Goal: Information Seeking & Learning: Check status

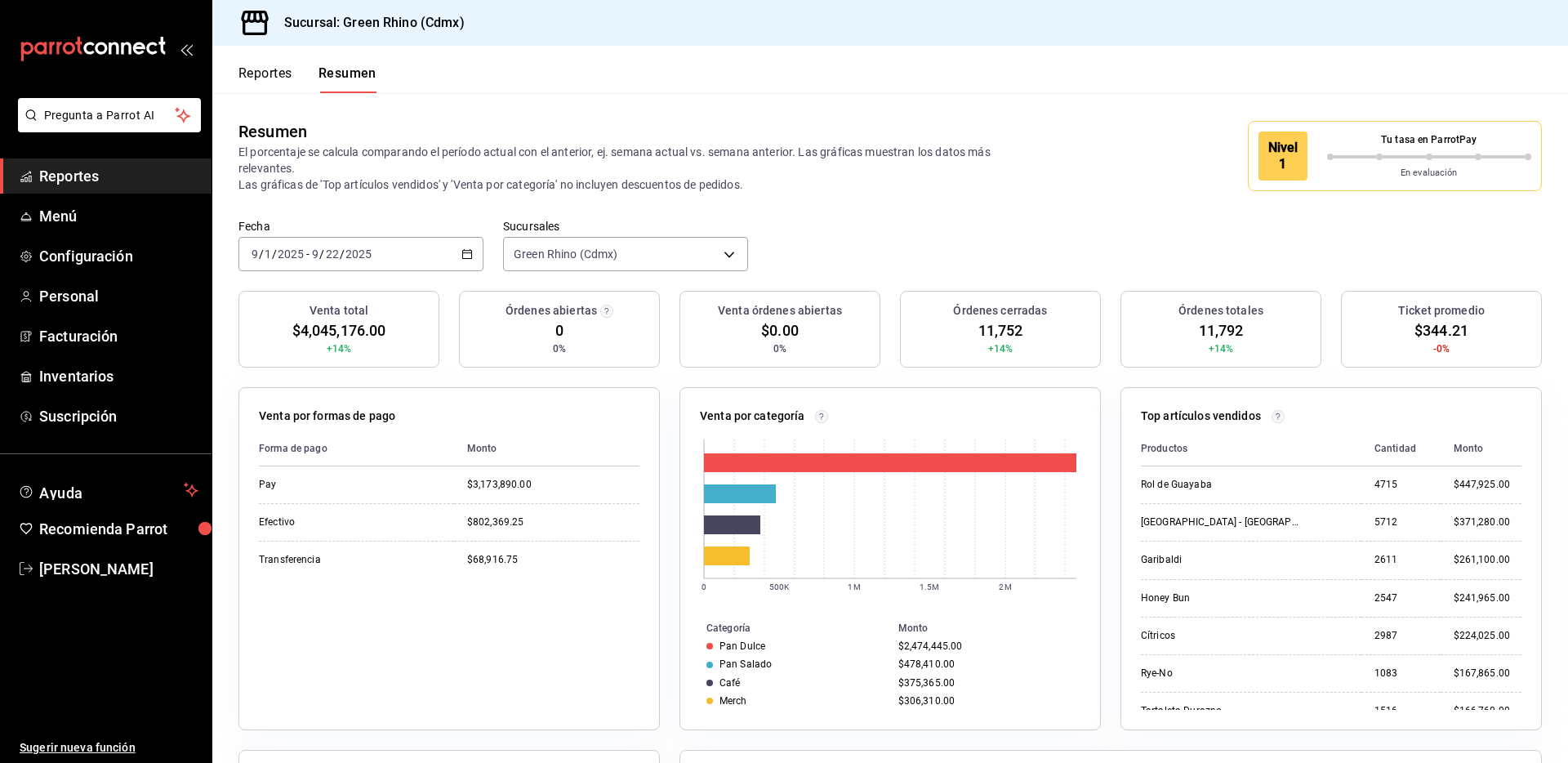
scroll to position [25, 0]
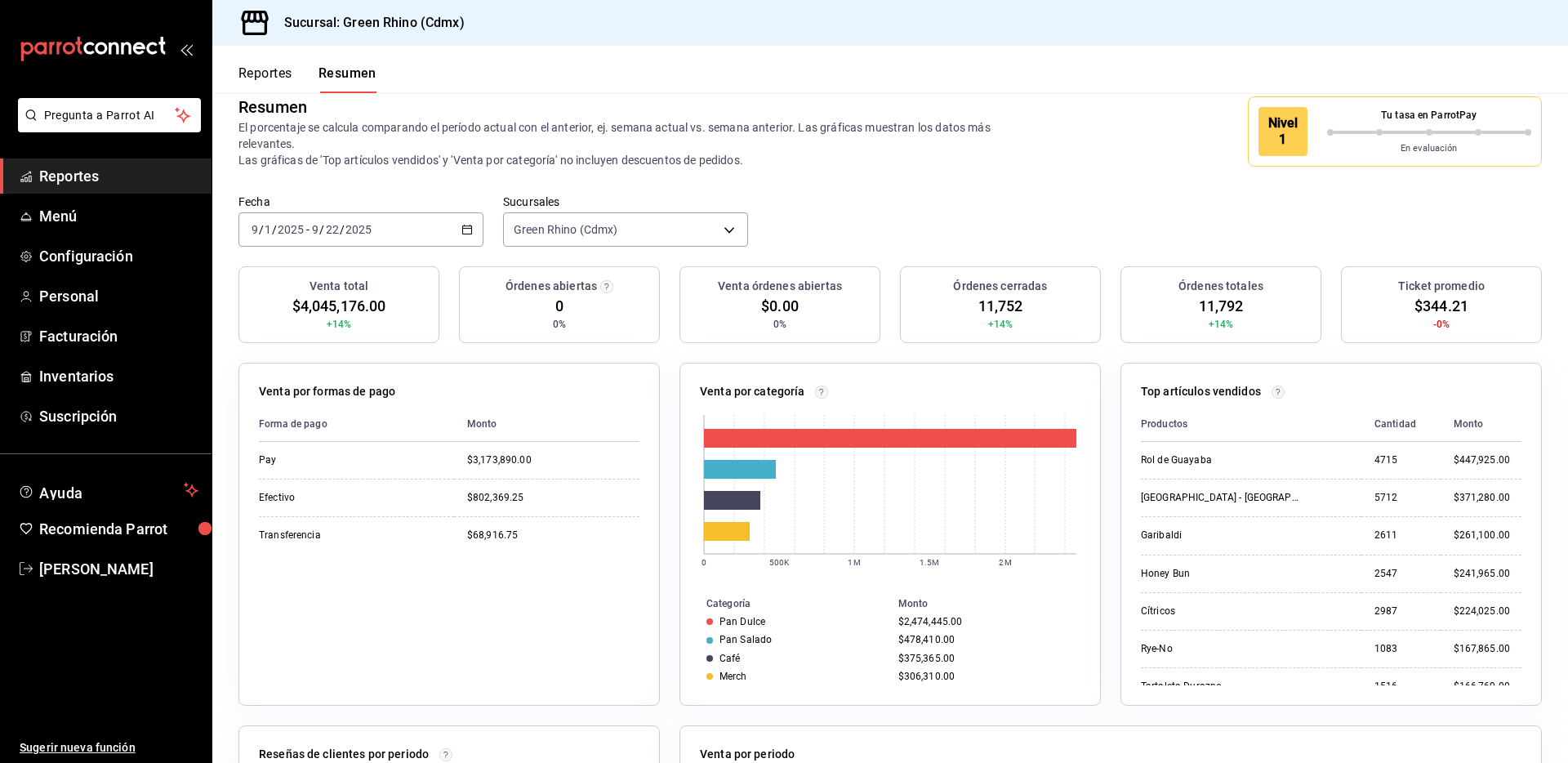
click at [375, 235] on div "[DATE] [DATE] - [DATE] [DATE]" at bounding box center [361, 230] width 245 height 34
click at [367, 230] on input "2025" at bounding box center [358, 230] width 28 height 13
click at [335, 267] on main "Resumen El porcentaje se calcula comparando el período actual con el anterior, …" at bounding box center [890, 582] width 1356 height 1026
click at [322, 281] on h3 "Venta total" at bounding box center [339, 286] width 59 height 17
click at [351, 229] on input "2025" at bounding box center [358, 230] width 28 height 13
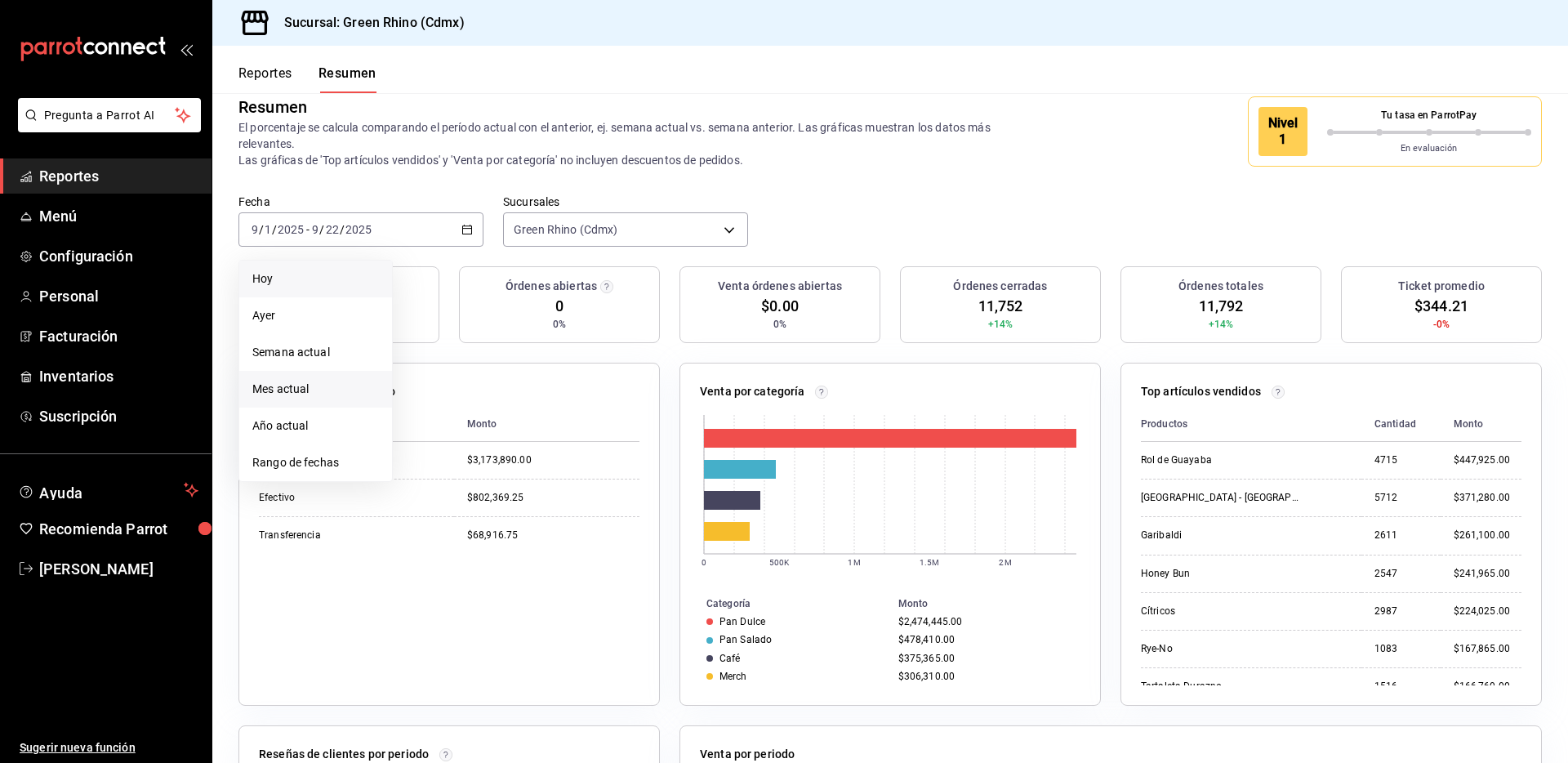
click at [327, 272] on span "Hoy" at bounding box center [316, 279] width 126 height 17
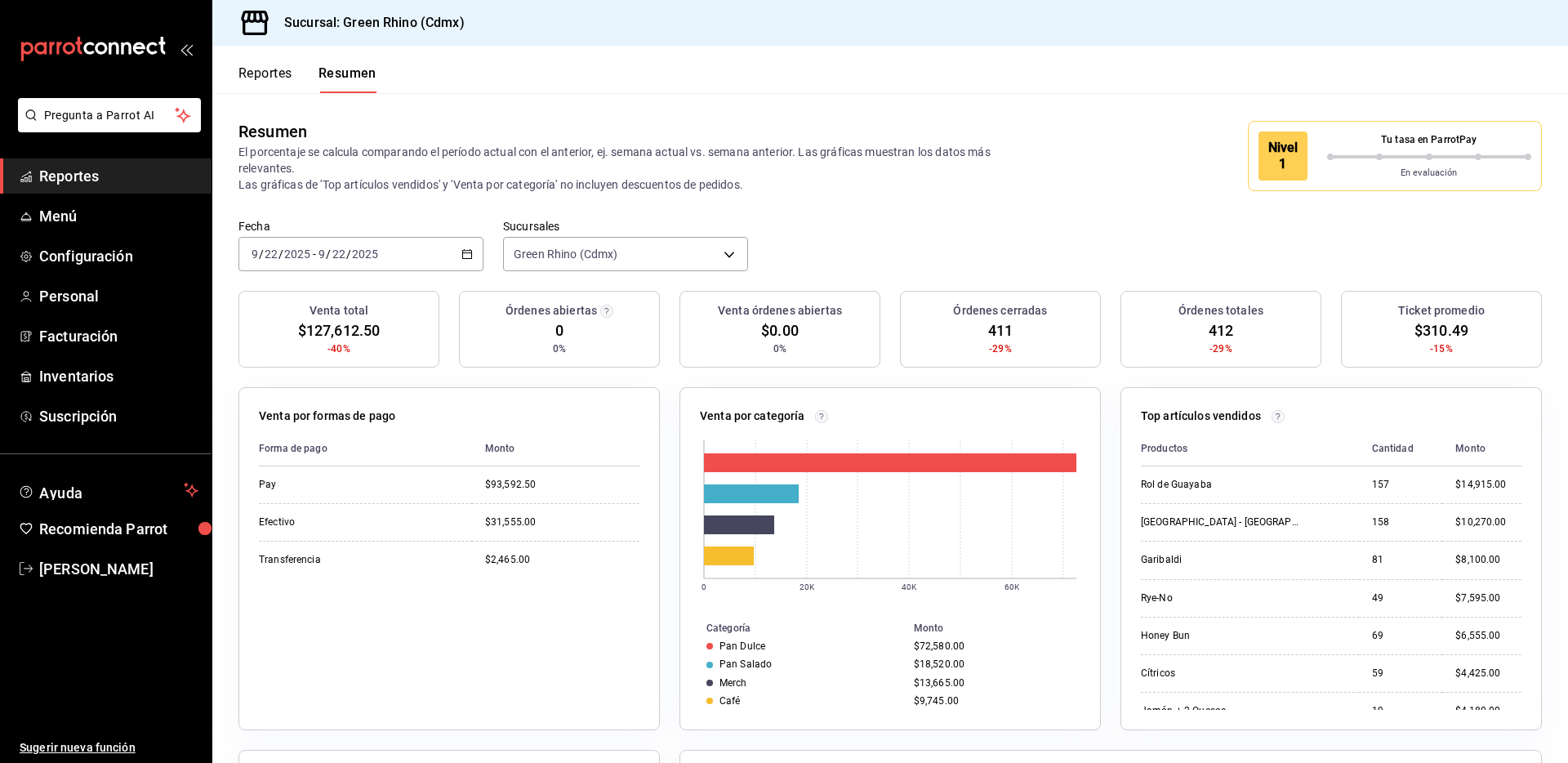
click at [244, 85] on button "Reportes" at bounding box center [266, 80] width 54 height 28
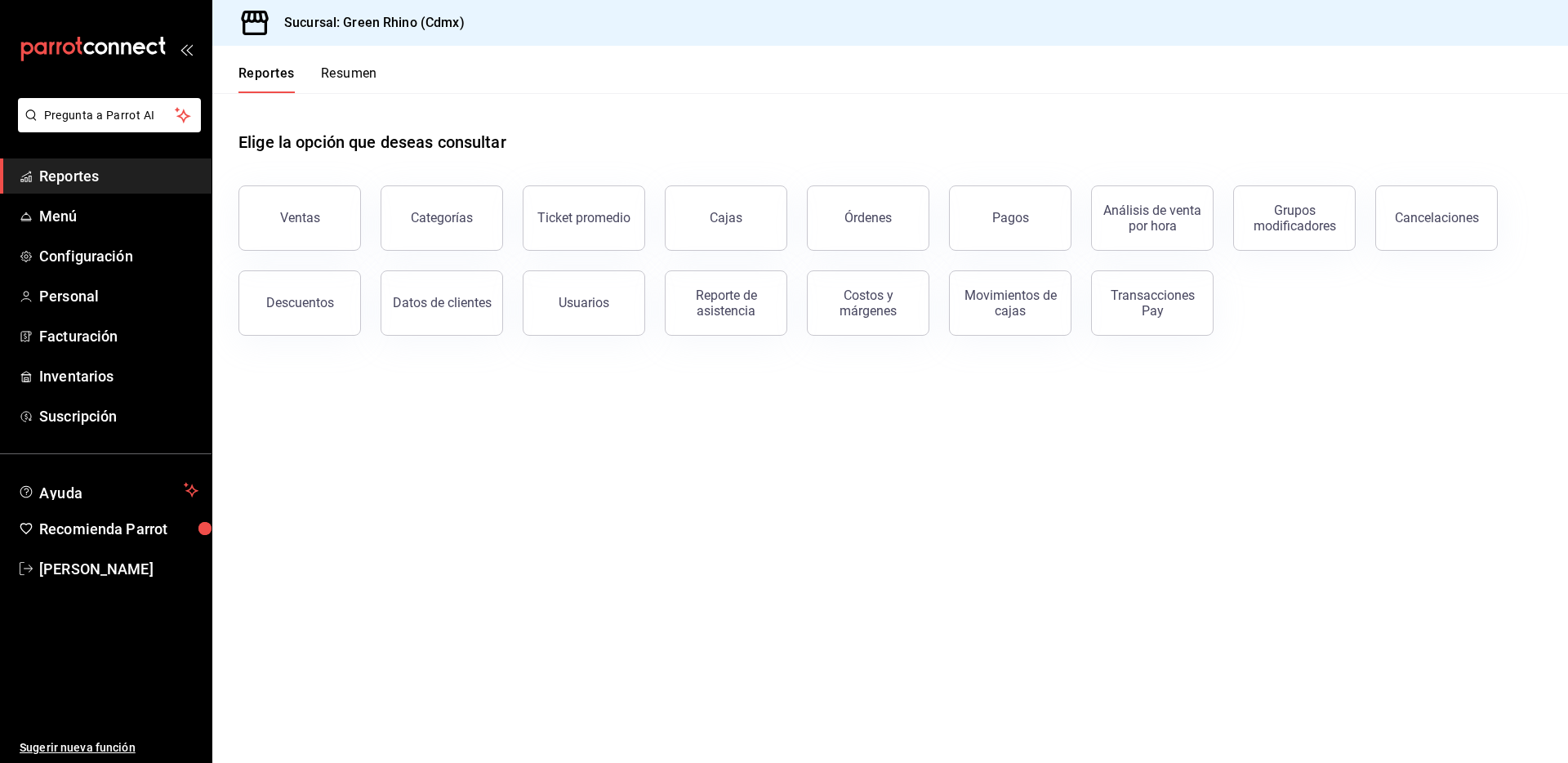
click at [1049, 221] on button "Pagos" at bounding box center [1010, 218] width 122 height 66
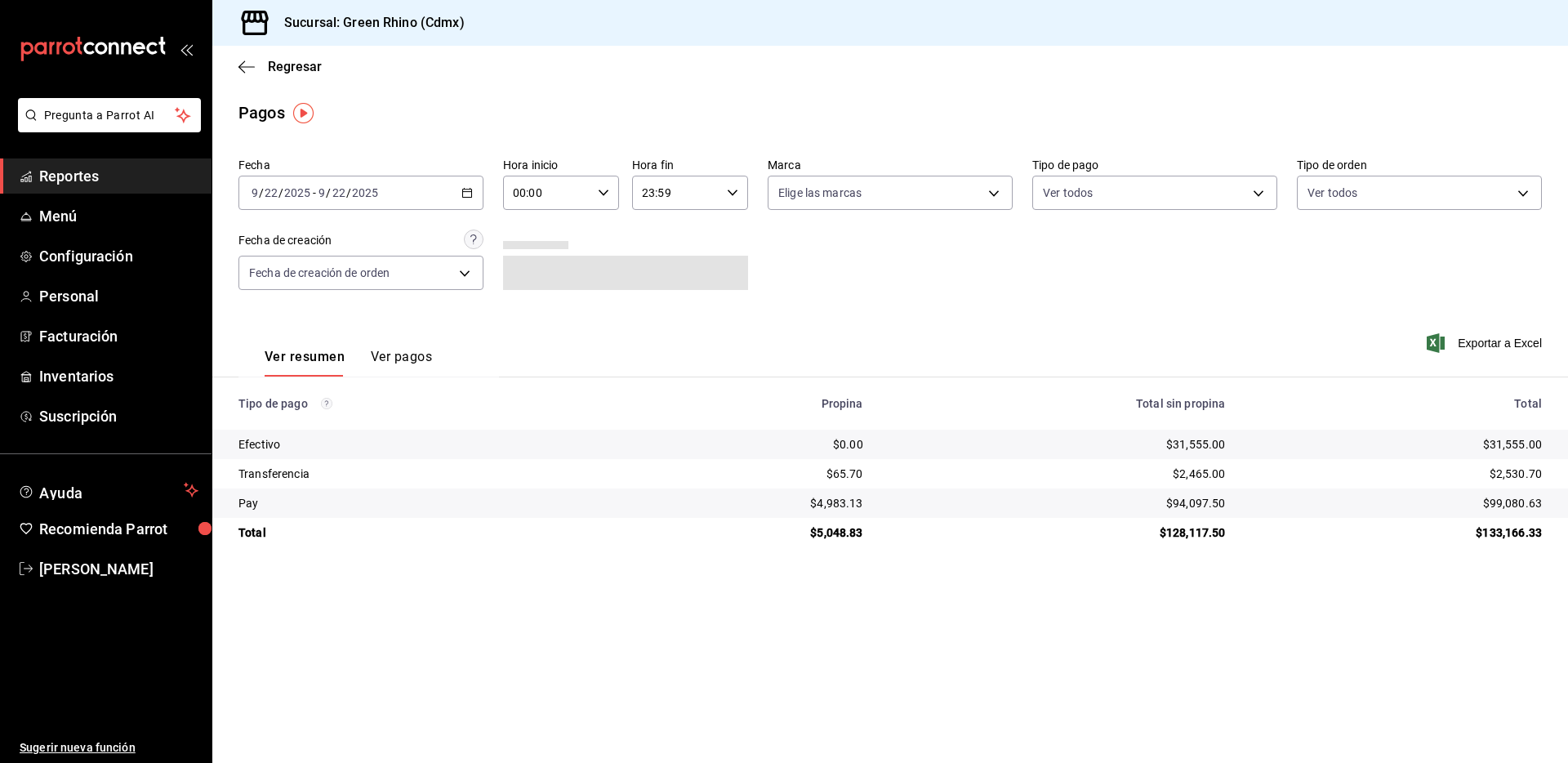
click at [1169, 433] on td "$31,555.00" at bounding box center [1057, 445] width 362 height 30
click at [1168, 433] on td "$31,555.00" at bounding box center [1057, 445] width 362 height 30
click at [1178, 445] on div "$31,555.00" at bounding box center [1057, 445] width 336 height 16
click at [1178, 445] on div "$31,555.00" at bounding box center [1057, 445] width 336 height 16
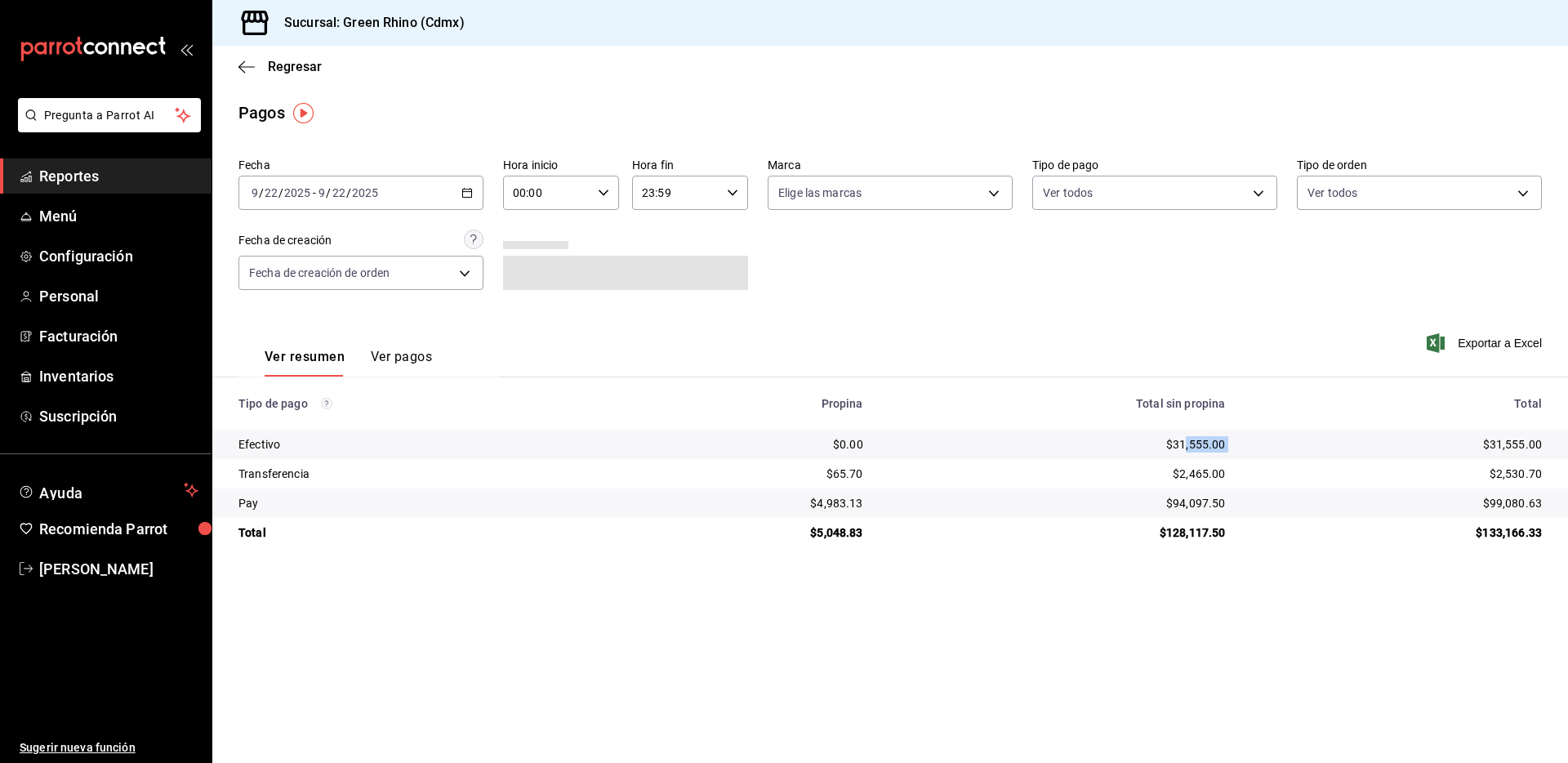
click at [1181, 445] on div "$31,555.00" at bounding box center [1057, 445] width 336 height 16
click at [1190, 451] on div "$31,555.00" at bounding box center [1057, 445] width 336 height 16
click at [1205, 466] on div "$2,465.00" at bounding box center [1057, 474] width 336 height 16
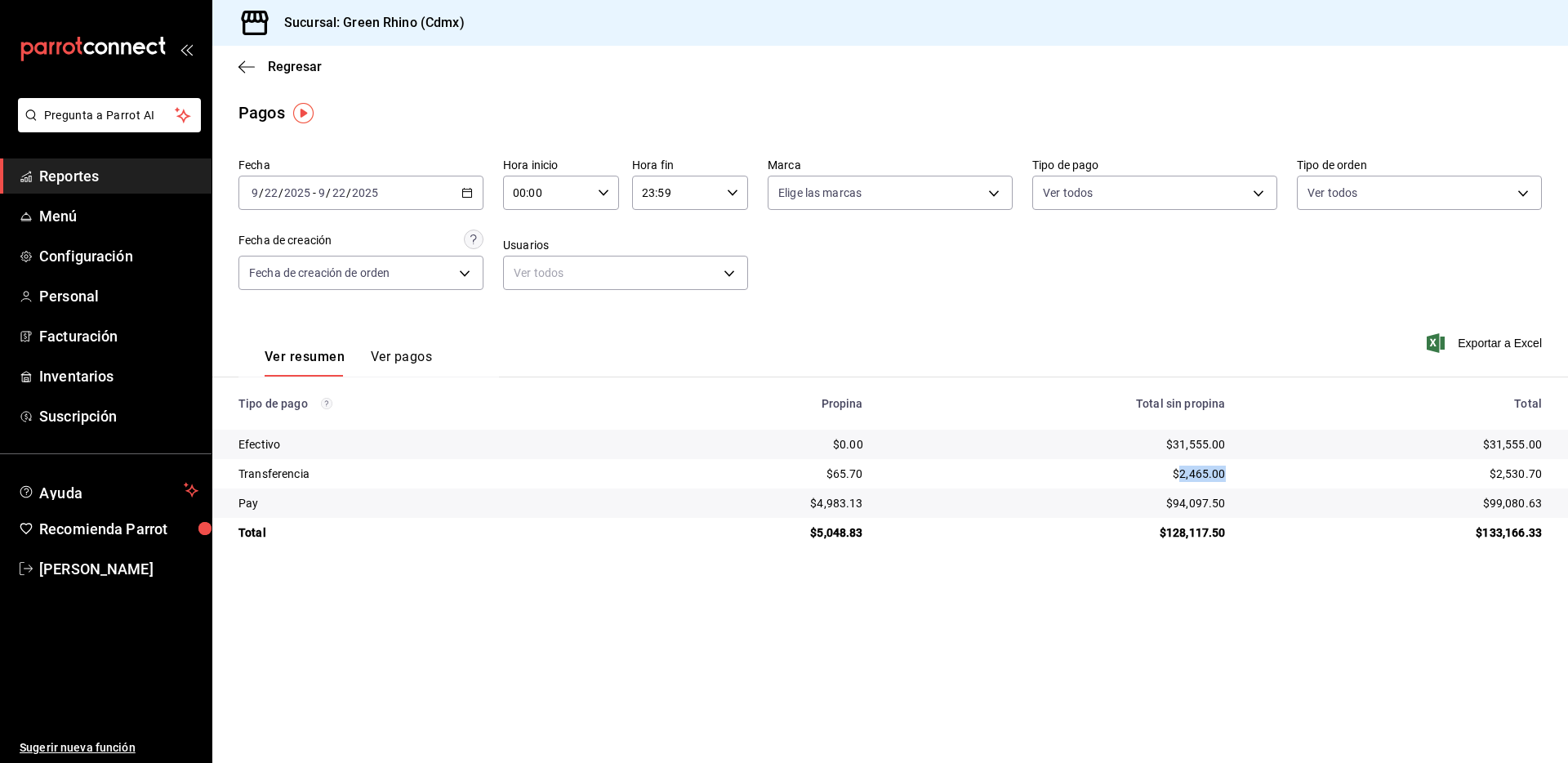
click at [1205, 466] on div "$2,465.00" at bounding box center [1057, 474] width 336 height 16
click at [1168, 441] on div "$31,555.00" at bounding box center [1057, 445] width 336 height 16
click at [1170, 441] on div "$31,555.00" at bounding box center [1057, 445] width 336 height 16
click at [1170, 441] on div "$31,555.00" at bounding box center [1057, 445] width 336 height 16
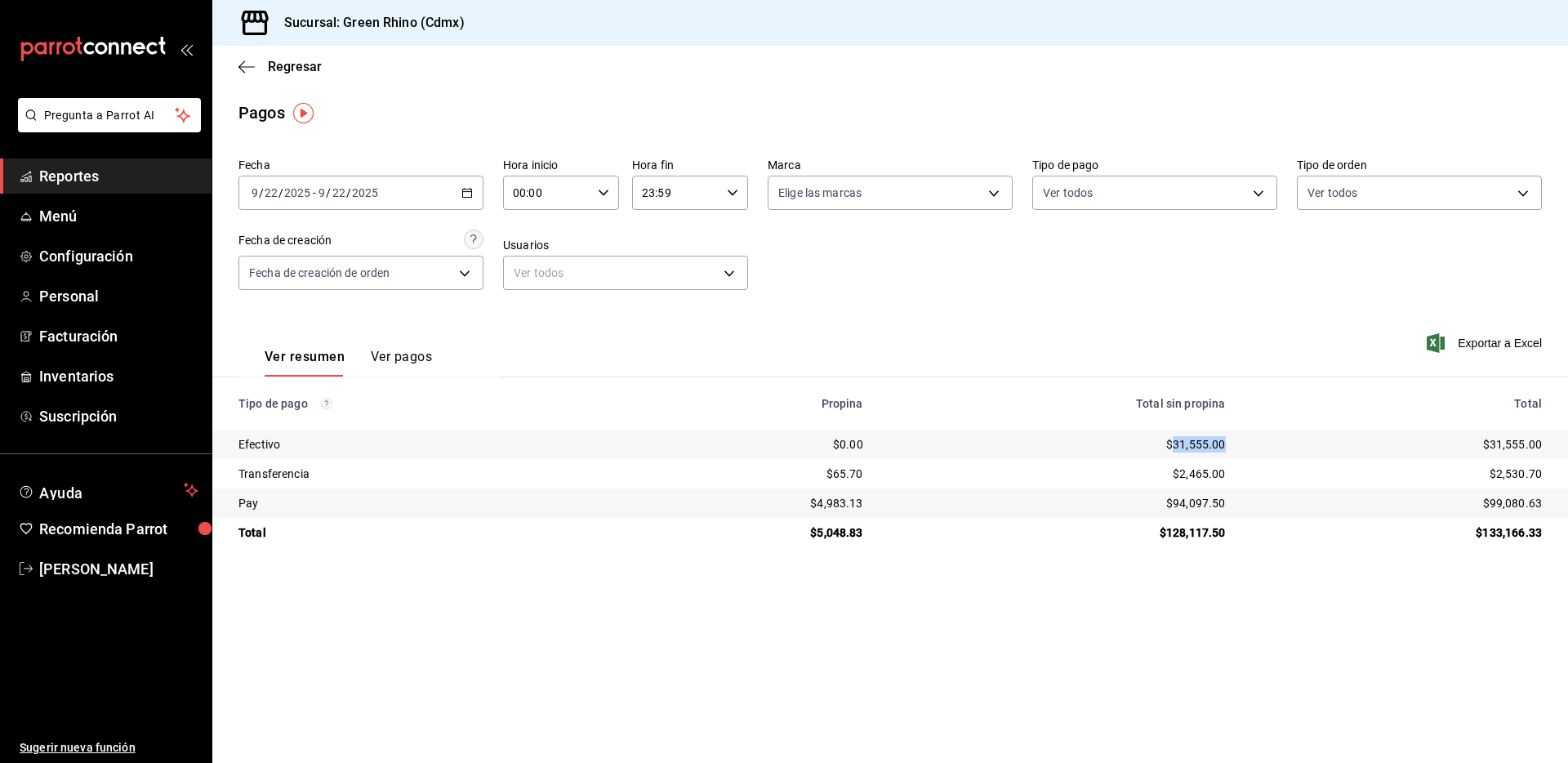
click at [1170, 441] on div "$31,555.00" at bounding box center [1057, 445] width 336 height 16
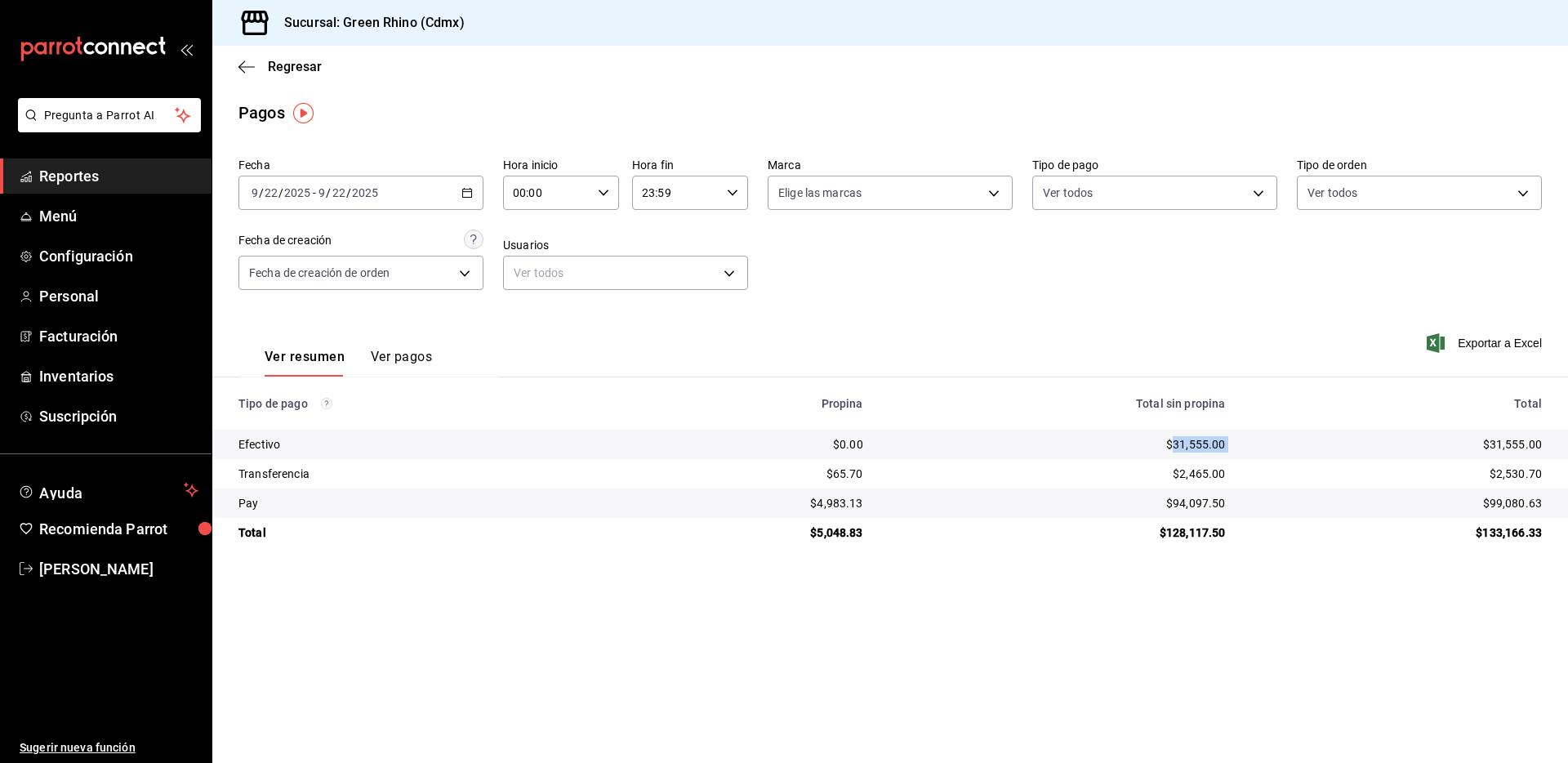
click at [1170, 441] on div "$31,555.00" at bounding box center [1057, 445] width 336 height 16
click at [1187, 468] on div "$2,465.00" at bounding box center [1057, 474] width 336 height 16
click at [1187, 468] on div "$2,465.00" at bounding box center [1057, 474] width 336 height 16
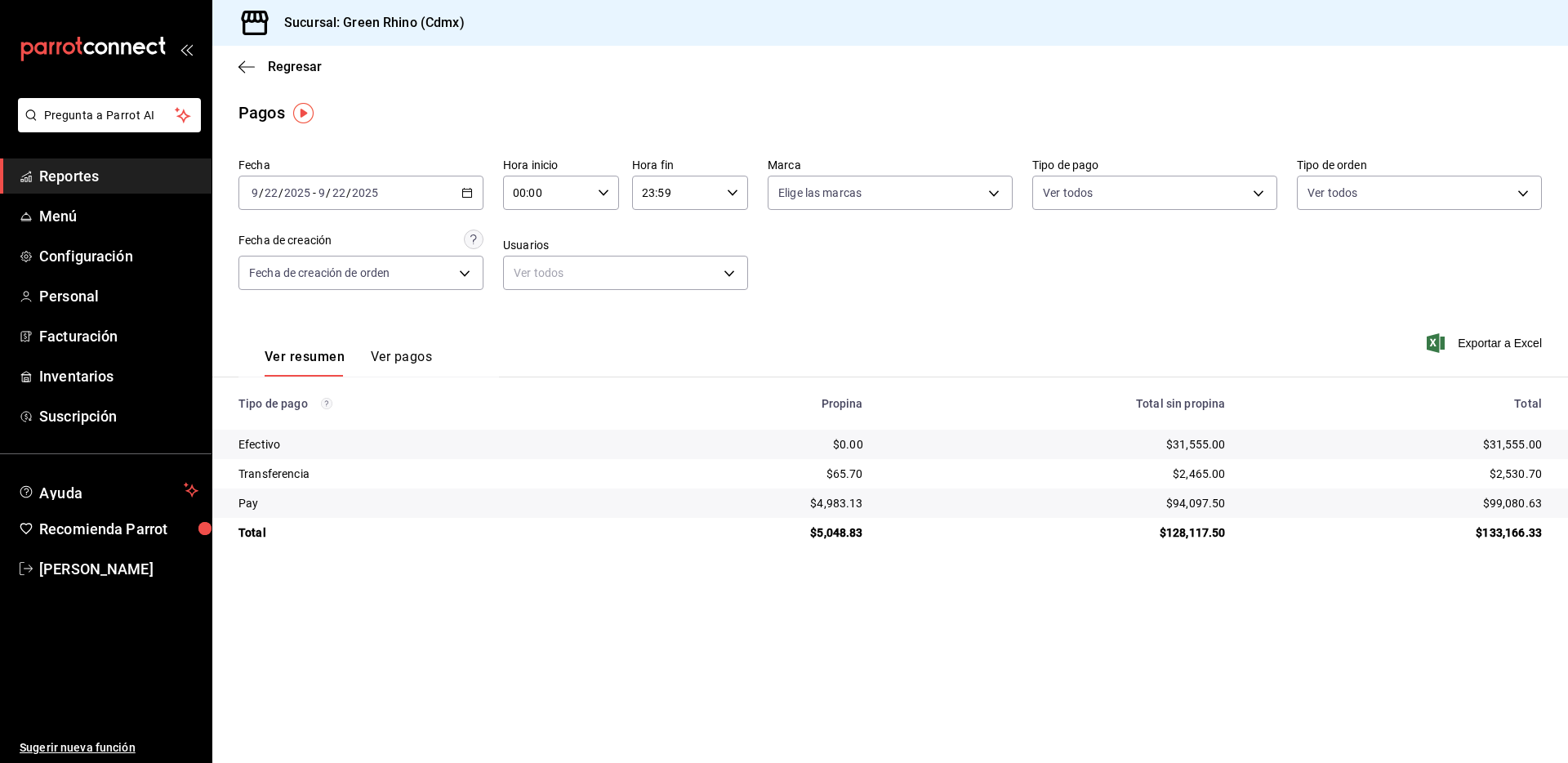
click at [1173, 500] on div "$94,097.50" at bounding box center [1057, 503] width 336 height 16
click at [1173, 499] on div "$94,097.50" at bounding box center [1057, 503] width 336 height 16
click at [1239, 482] on td "$2,530.70" at bounding box center [1403, 474] width 329 height 30
click at [1215, 473] on div "$2,465.00" at bounding box center [1057, 474] width 336 height 16
click at [1198, 473] on div "$2,465.00" at bounding box center [1057, 474] width 336 height 16
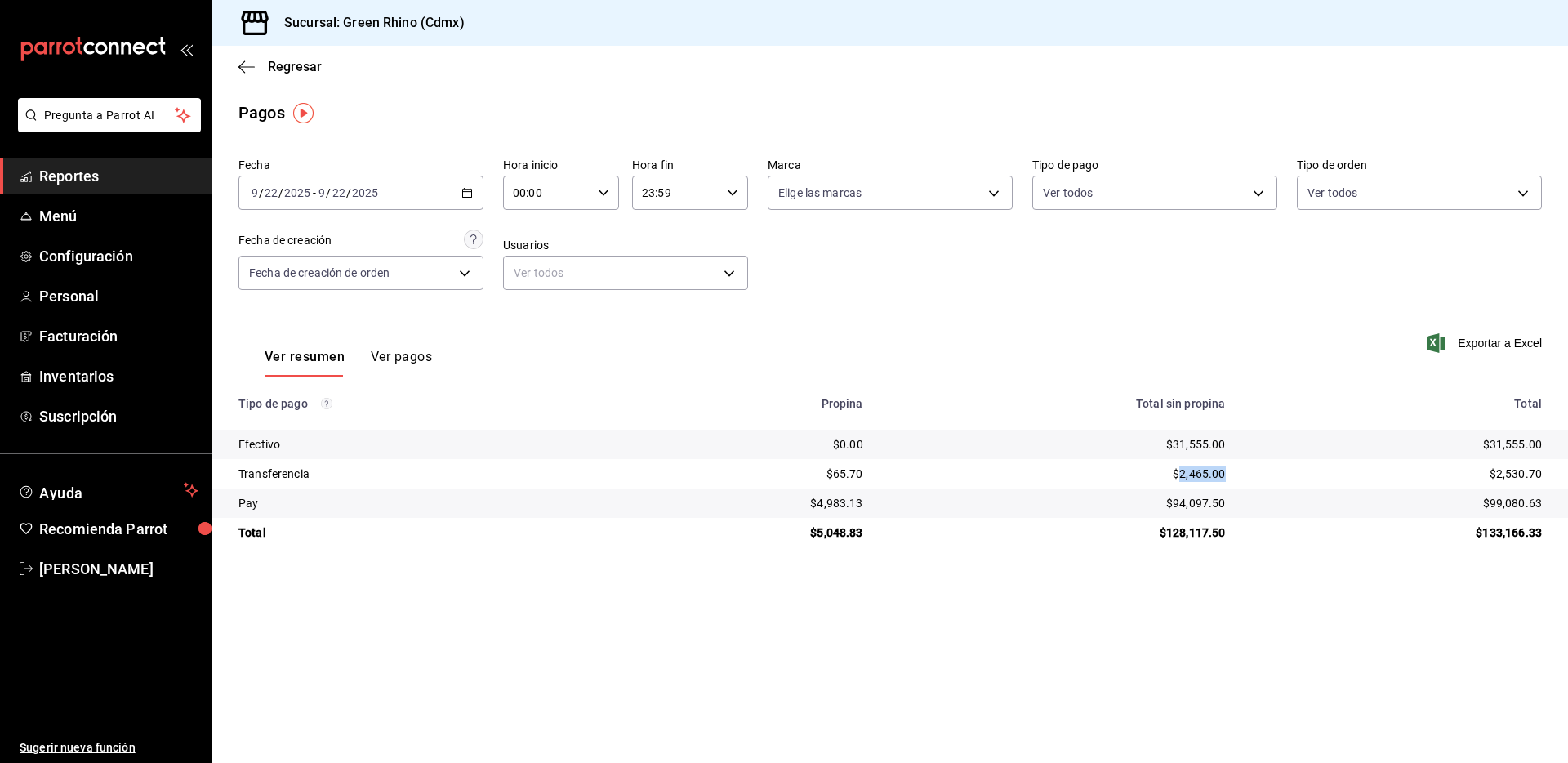
click at [1198, 473] on div "$2,465.00" at bounding box center [1057, 474] width 336 height 16
click at [1531, 478] on div "$2,530.70" at bounding box center [1396, 474] width 289 height 16
click at [1485, 478] on div "$2,530.70" at bounding box center [1396, 474] width 289 height 16
